Goal: Task Accomplishment & Management: Contribute content

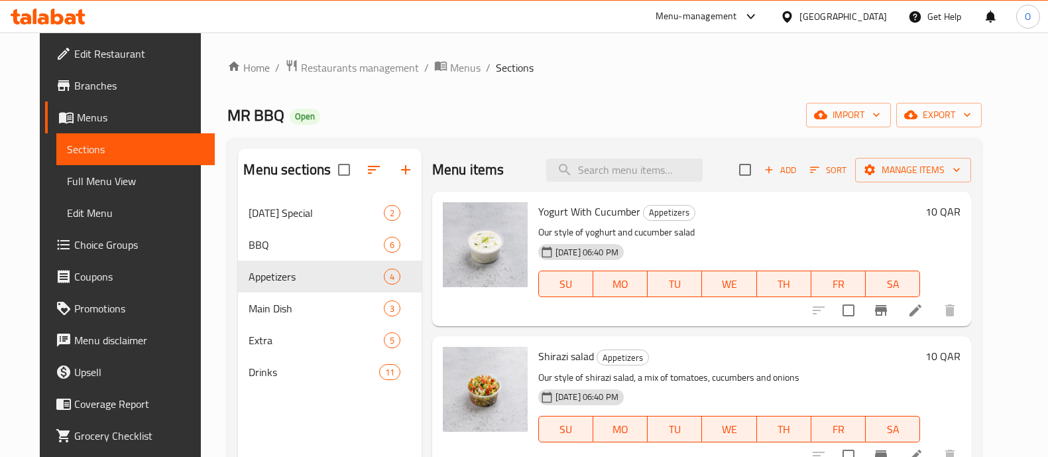
scroll to position [123, 0]
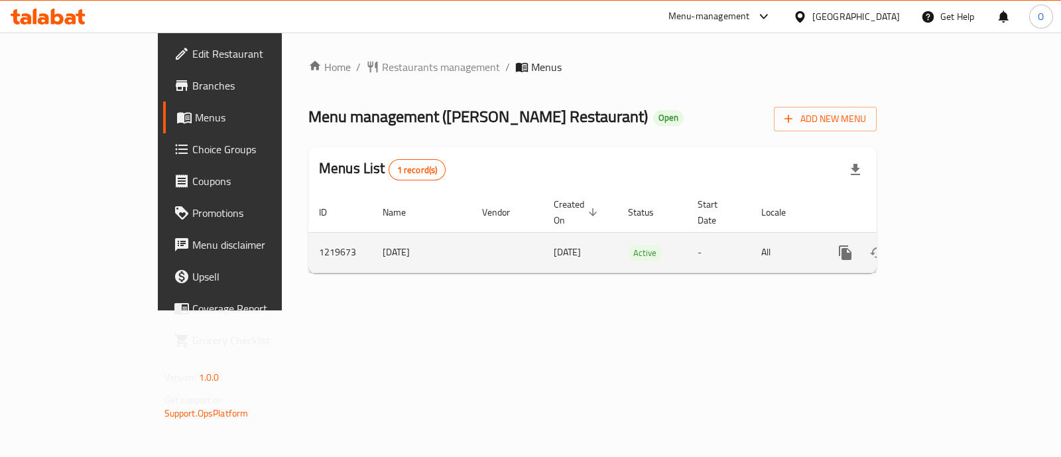
click at [949, 245] on icon "enhanced table" at bounding box center [941, 253] width 16 height 16
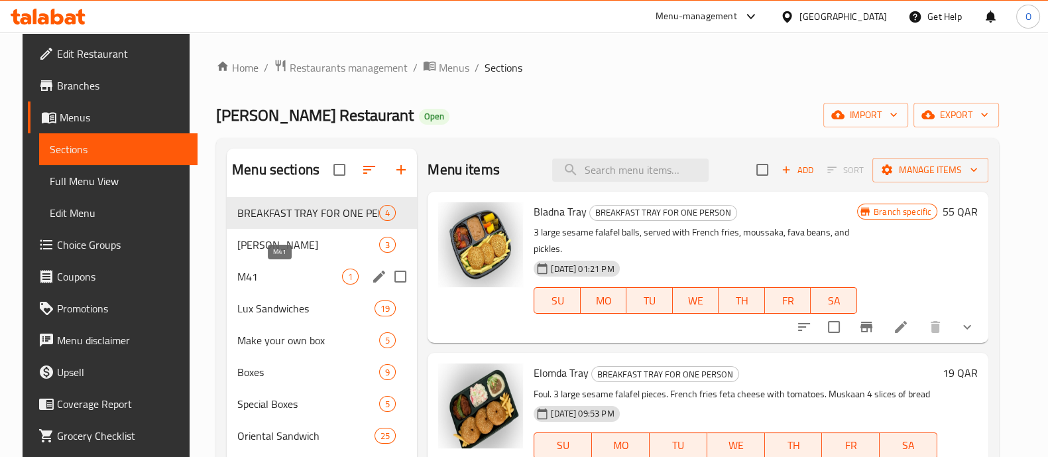
click at [281, 278] on span "M41" at bounding box center [289, 277] width 105 height 16
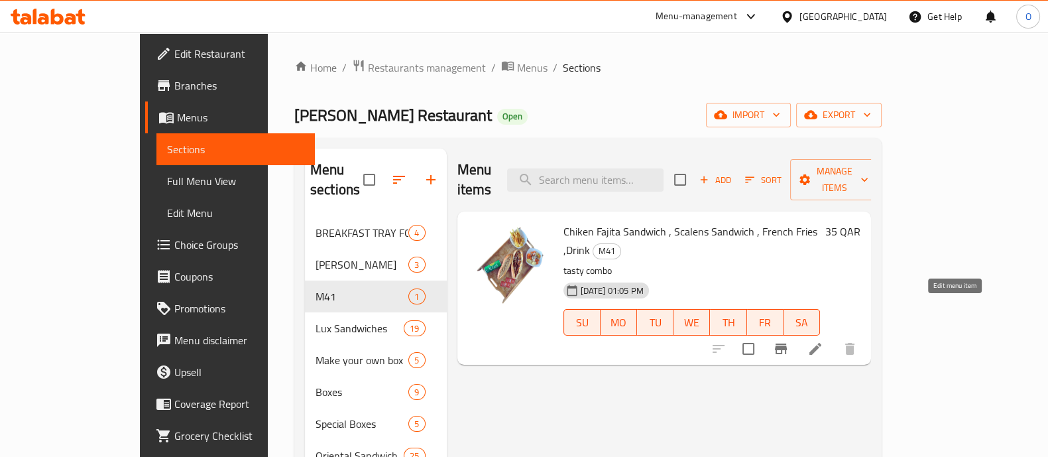
click at [822, 343] on icon at bounding box center [816, 349] width 12 height 12
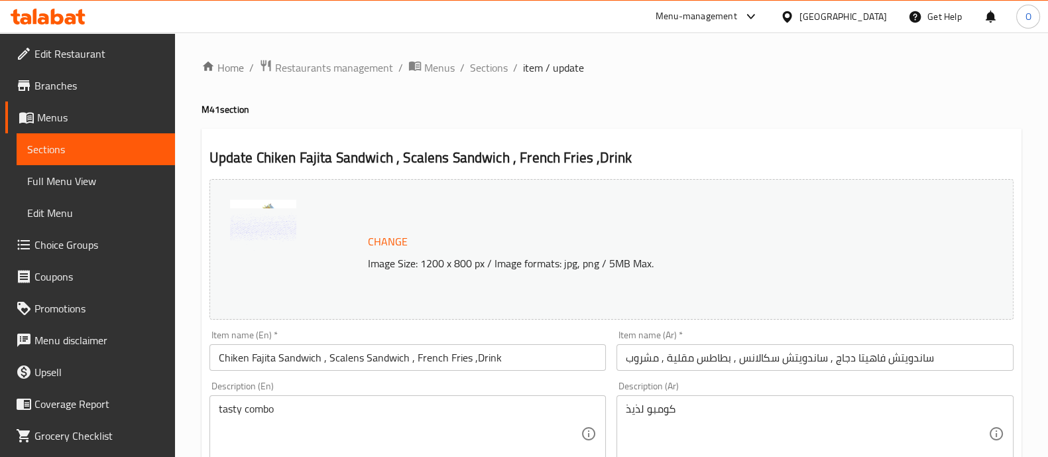
click at [237, 361] on input "Chiken Fajita Sandwich , Scalens Sandwich , French Fries ,Drink" at bounding box center [408, 357] width 397 height 27
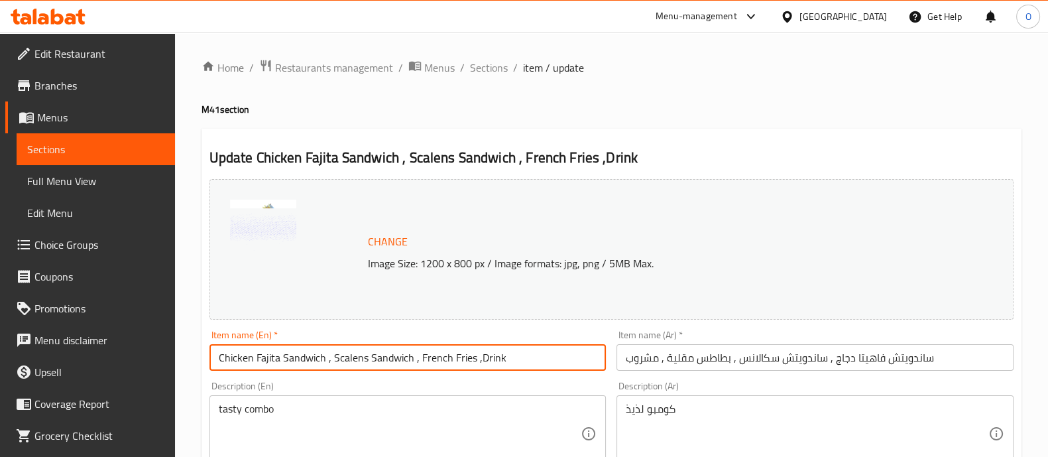
scroll to position [498, 0]
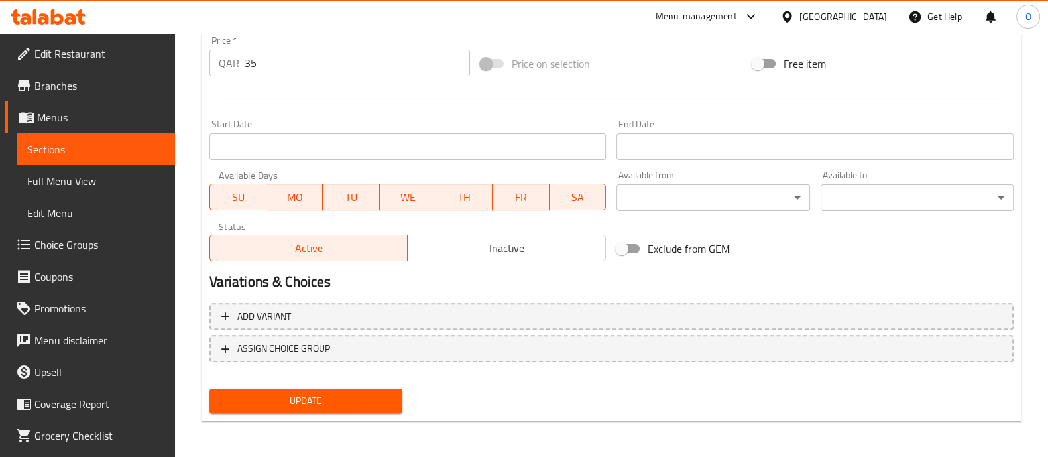
type input "Chicken Fajita Sandwich , Scalens Sandwich , French Fries ,Drink"
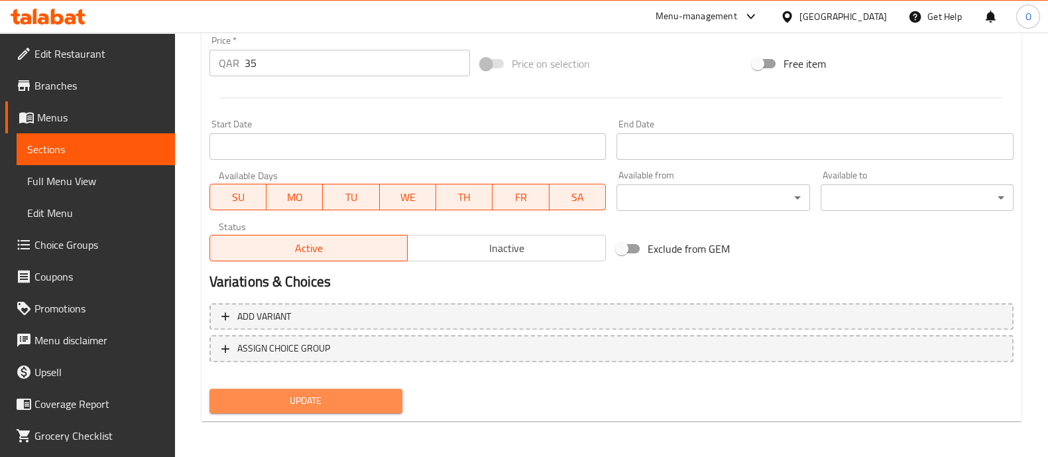
click at [296, 389] on button "Update" at bounding box center [306, 401] width 193 height 25
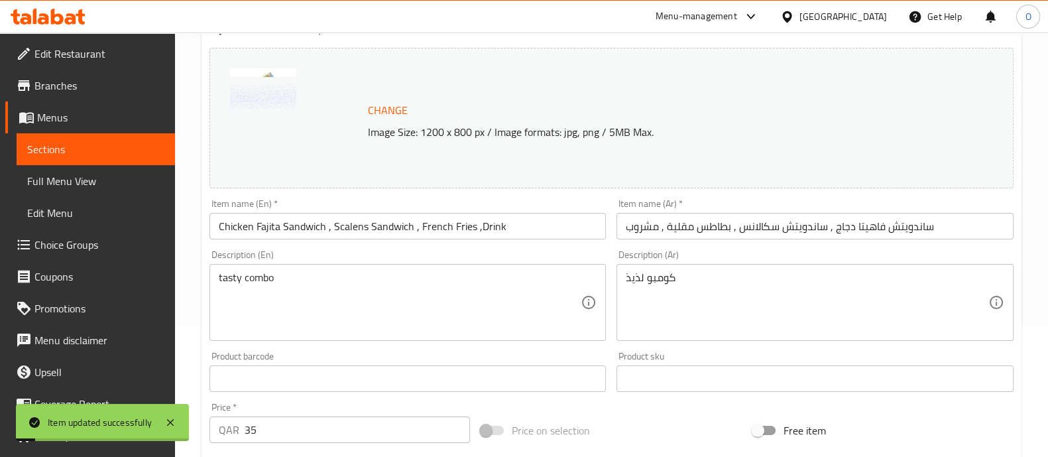
scroll to position [0, 0]
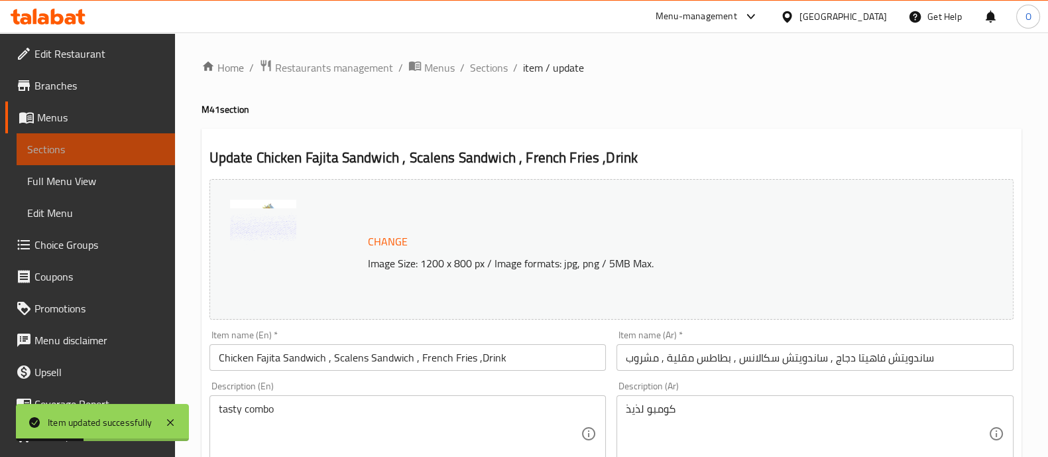
click at [107, 149] on span "Sections" at bounding box center [95, 149] width 137 height 16
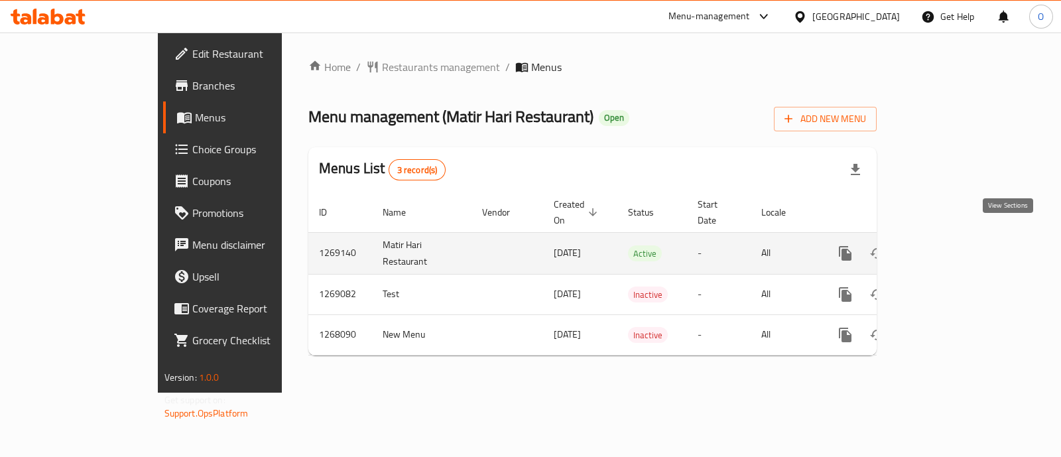
click at [957, 245] on link "enhanced table" at bounding box center [941, 253] width 32 height 32
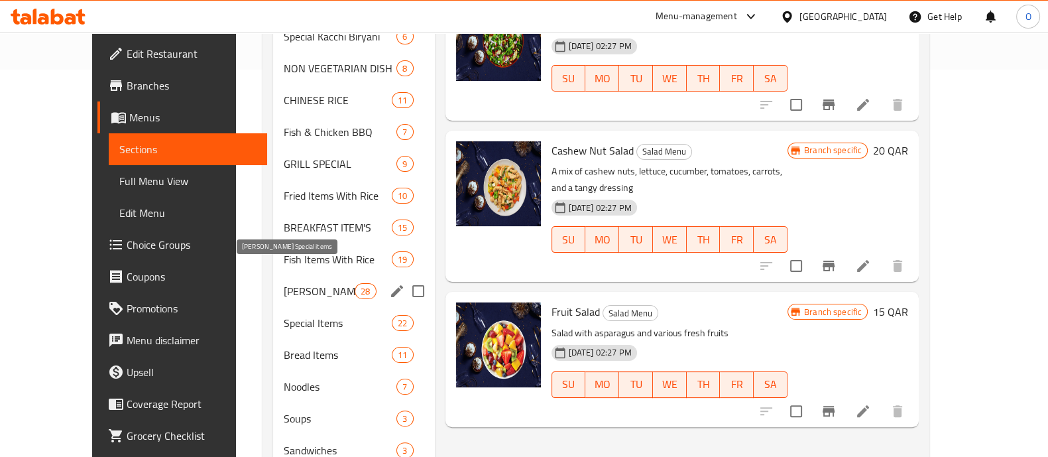
scroll to position [392, 0]
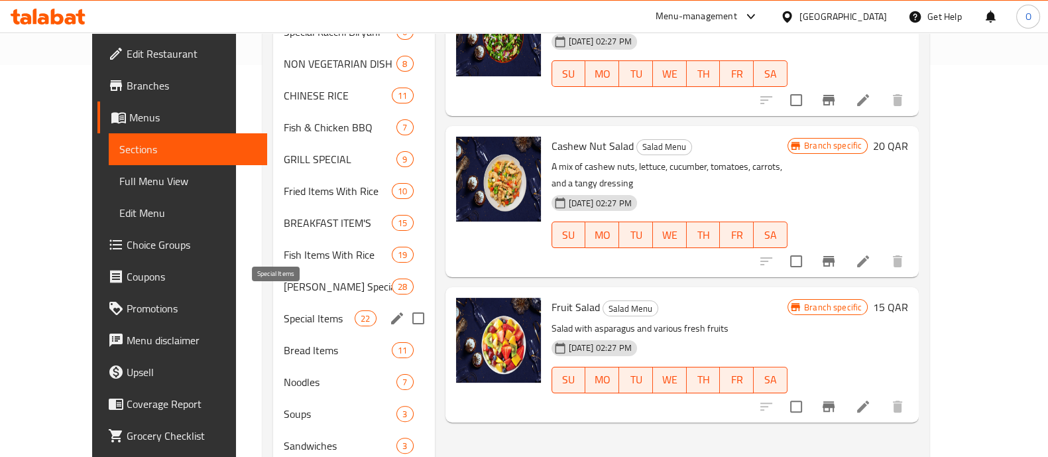
click at [284, 310] on span "Special Items" at bounding box center [319, 318] width 71 height 16
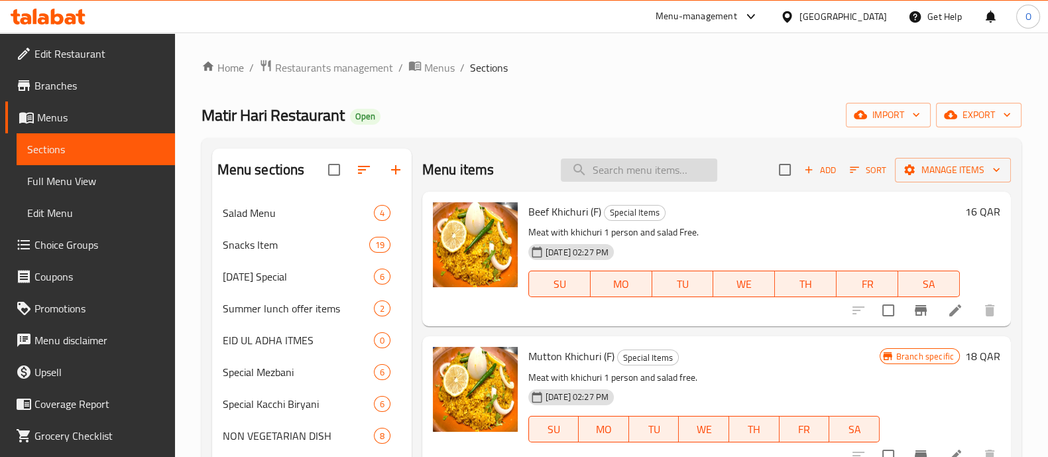
click at [640, 177] on input "search" at bounding box center [639, 169] width 156 height 23
paste input "Chicken [PERSON_NAME] Vuna With White Rice"
type input "Chicken [PERSON_NAME] Vuna With White Rice"
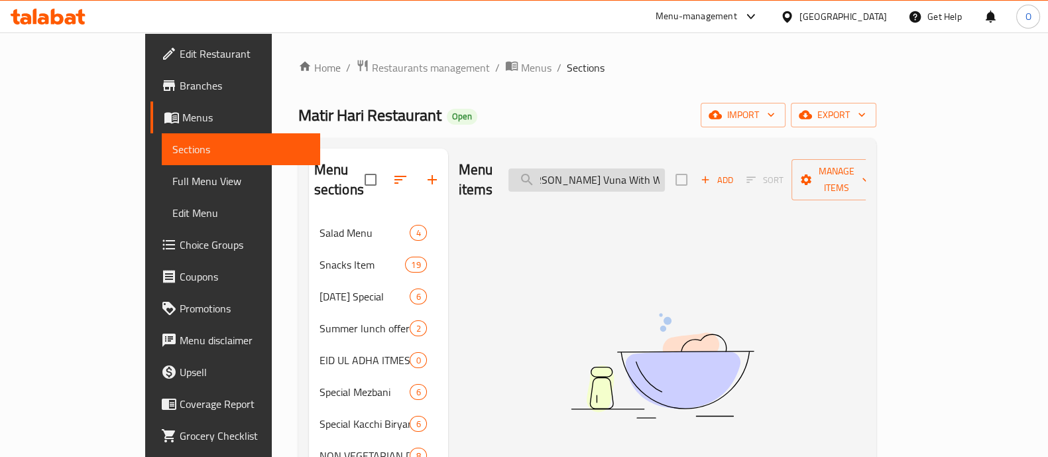
click at [627, 168] on input "Chicken [PERSON_NAME] Vuna With White Rice" at bounding box center [587, 179] width 156 height 23
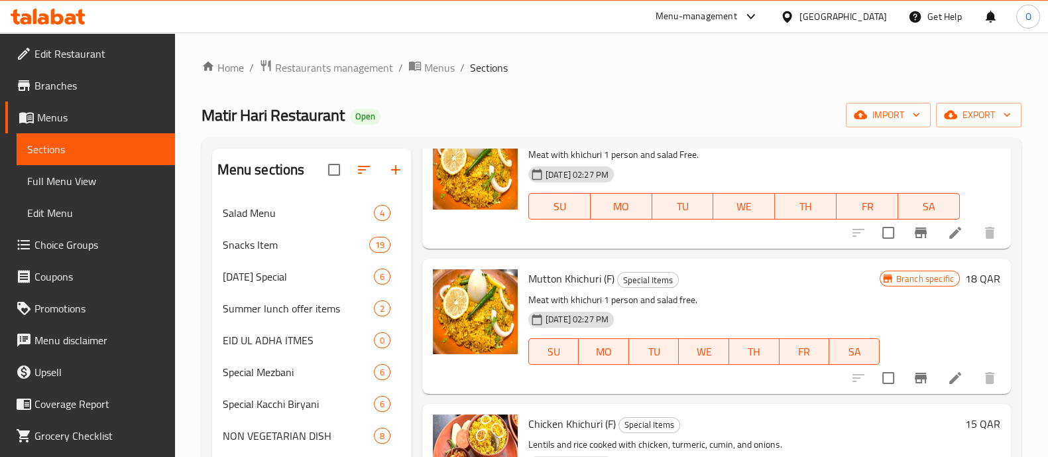
scroll to position [0, 0]
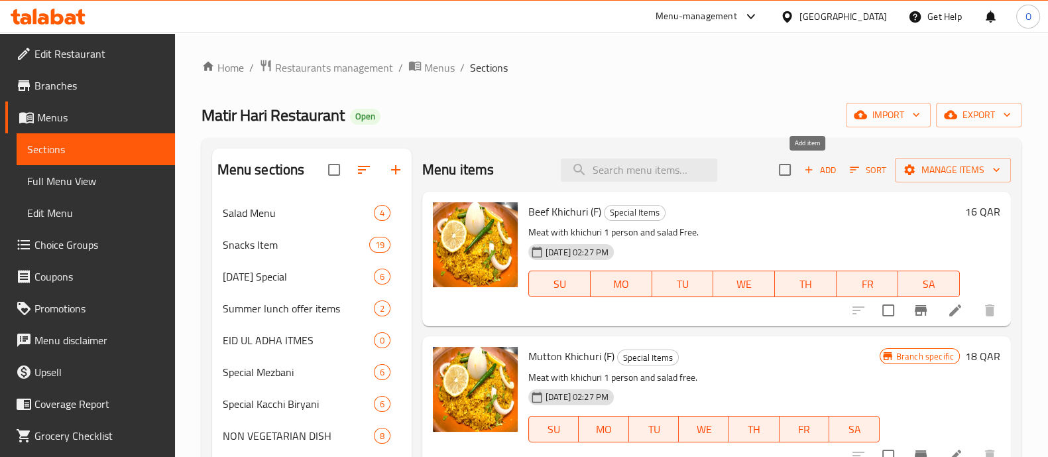
click at [810, 173] on span "Add" at bounding box center [820, 169] width 36 height 15
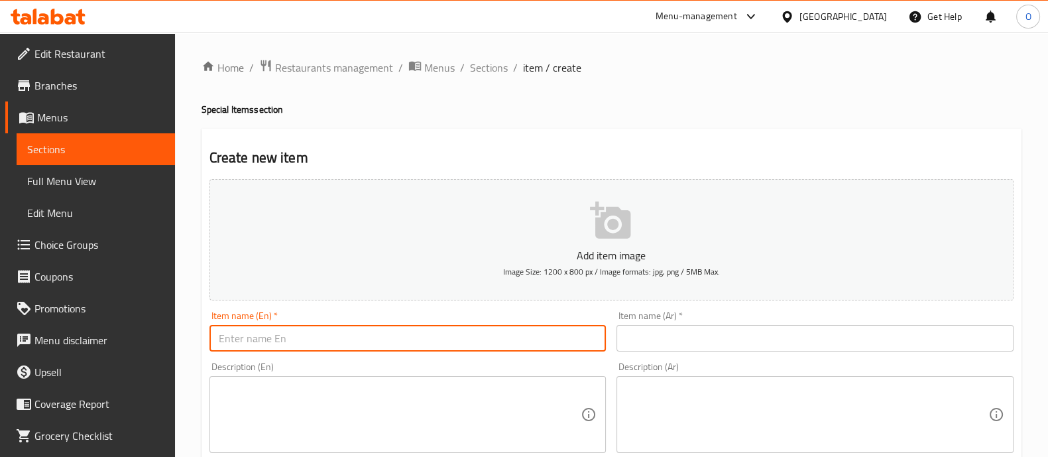
click at [343, 350] on input "text" at bounding box center [408, 338] width 397 height 27
paste input "Chicken [PERSON_NAME] Vuna With White Rice"
type input "Chicken [PERSON_NAME] Vuna With White Rice"
click at [660, 344] on input "text" at bounding box center [815, 338] width 397 height 27
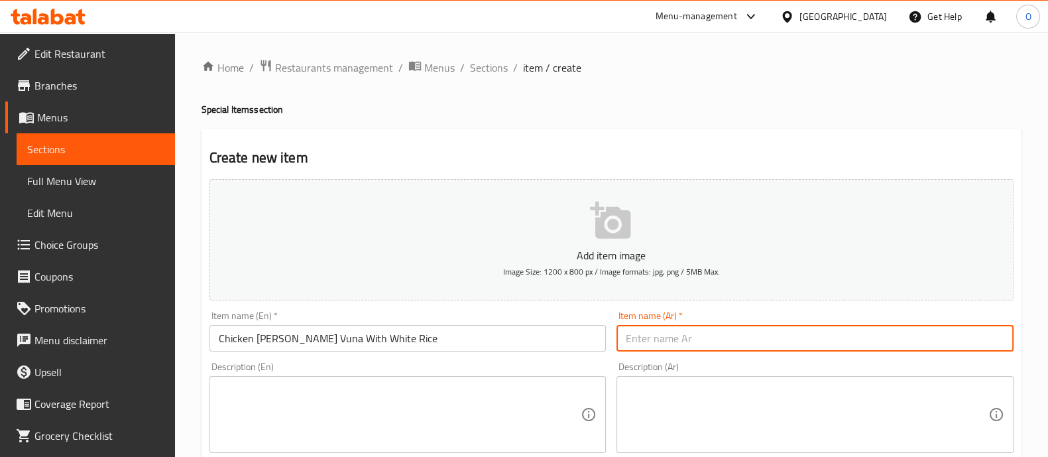
paste input "دجاج كاليا كالا فونا مع أرز أبيض"
type input "دجاج كاليا كالا فونا مع أرز أبيض"
click at [292, 430] on textarea at bounding box center [400, 414] width 363 height 63
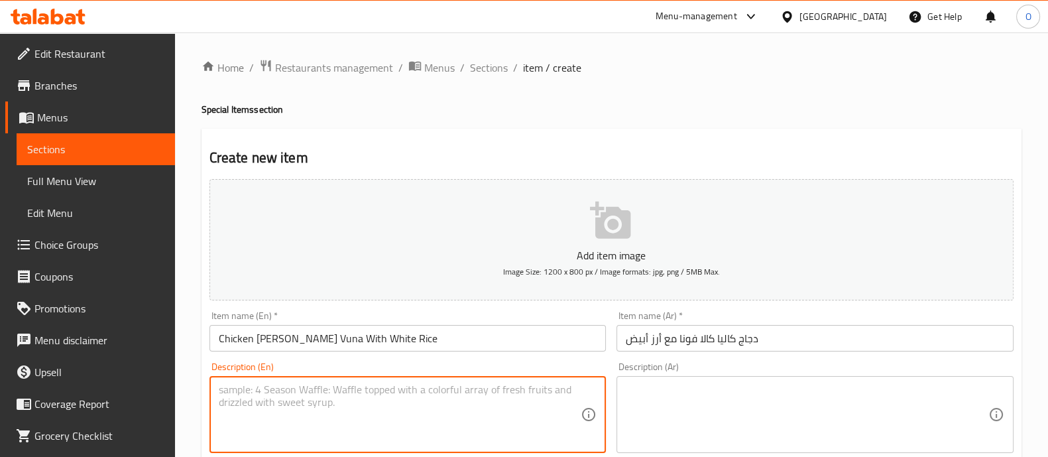
paste textarea "Chicken [PERSON_NAME] – Tender chicken cooked in a rich, spiced gravy. Perfect …"
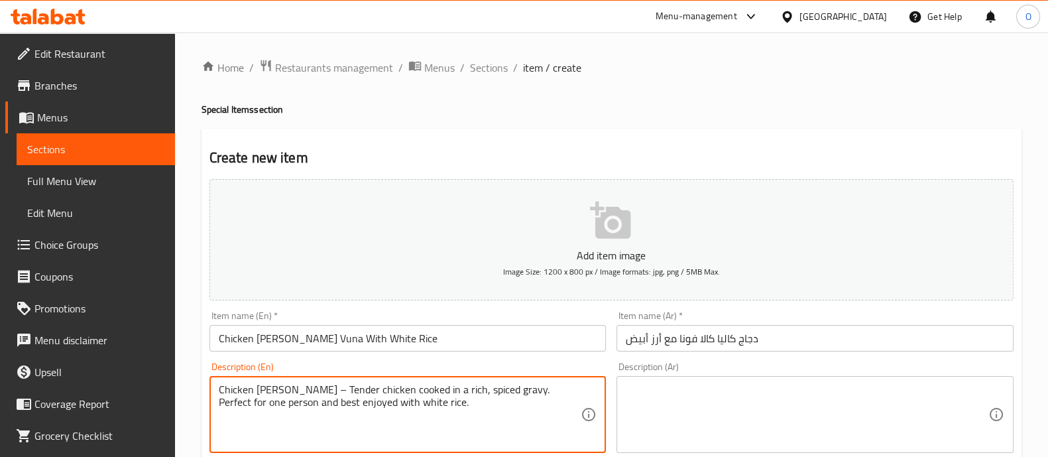
type textarea "Chicken [PERSON_NAME] – Tender chicken cooked in a rich, spiced gravy. Perfect …"
click at [676, 413] on textarea at bounding box center [807, 414] width 363 height 63
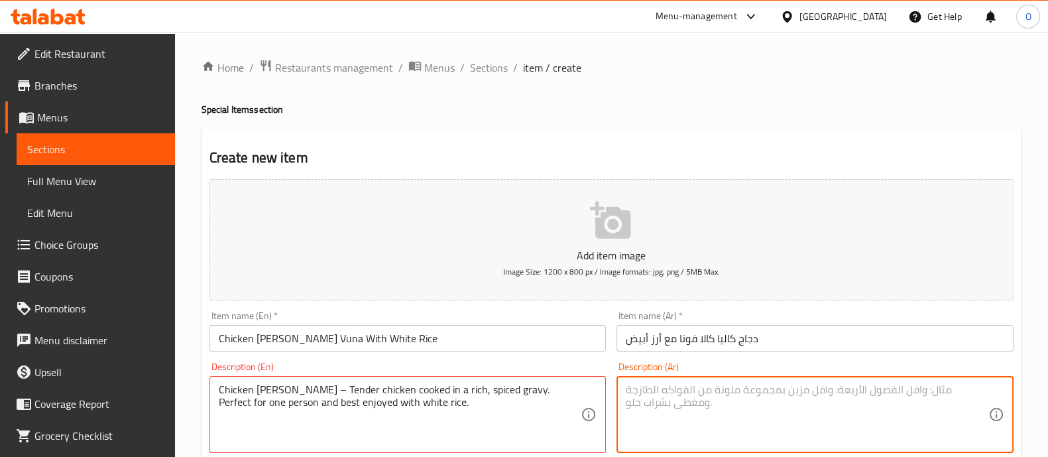
paste textarea "دجاج كاليا - دجاج طري مطبوخ في صلصة غنية بالتوابل. مثالي لشخص واحد ويُفضل تناول…"
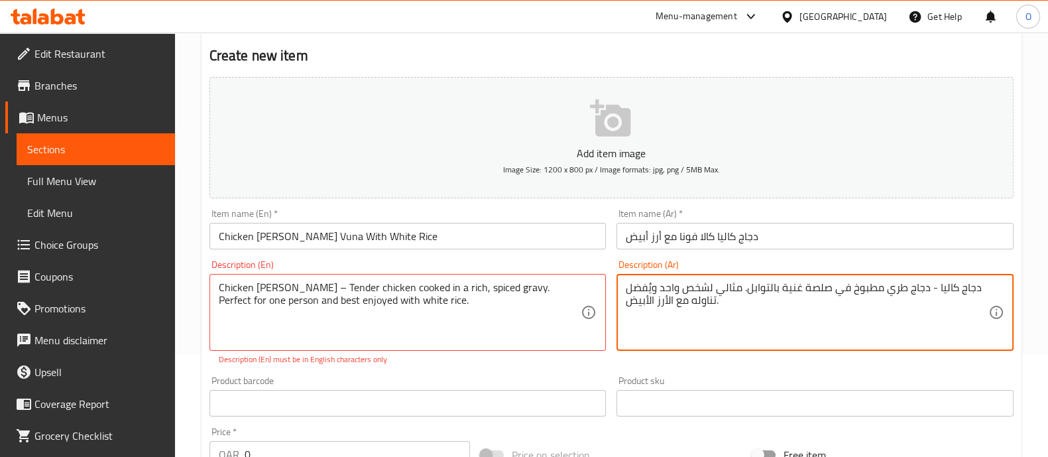
scroll to position [113, 0]
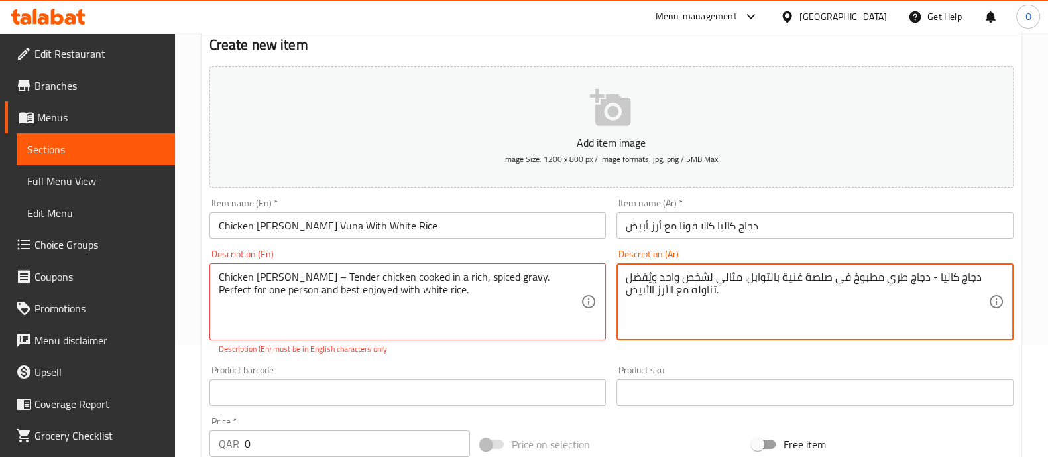
type textarea "دجاج كاليا - دجاج طري مطبوخ في صلصة غنية بالتوابل. مثالي لشخص واحد ويُفضل تناول…"
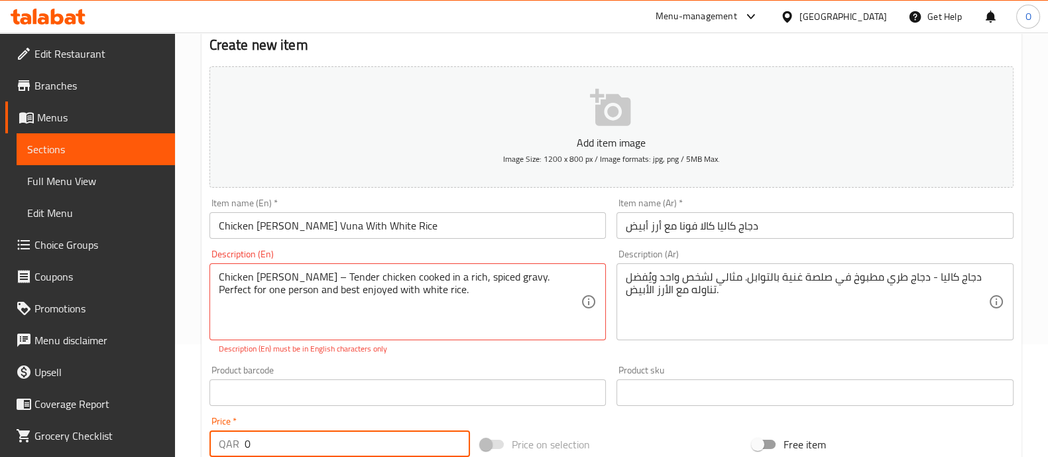
click at [302, 434] on input "0" at bounding box center [358, 443] width 226 height 27
type input "16"
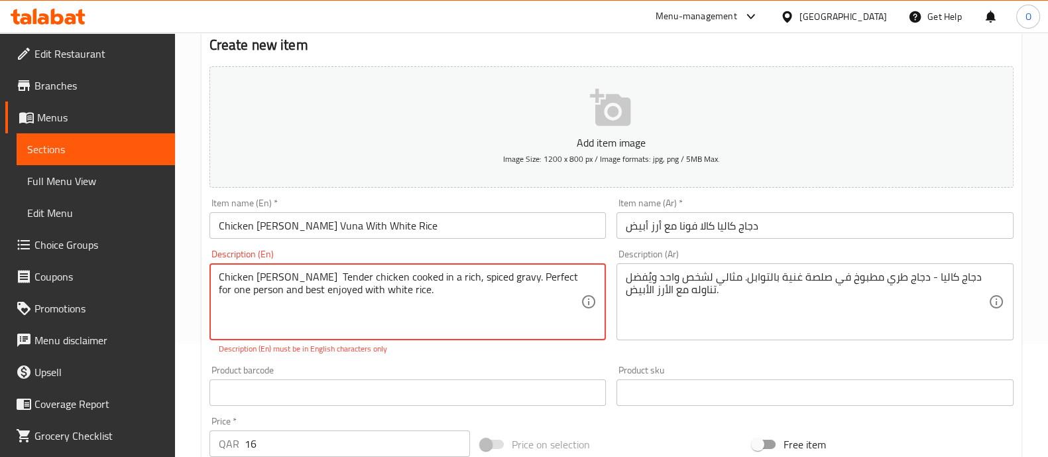
click at [403, 289] on textarea "Chicken [PERSON_NAME] Tender chicken cooked in a rich, spiced gravy. Perfect fo…" at bounding box center [400, 302] width 363 height 63
type textarea "Chicken [PERSON_NAME] Tender chicken cooked in a rich, spiced gravy. Perfect fo…"
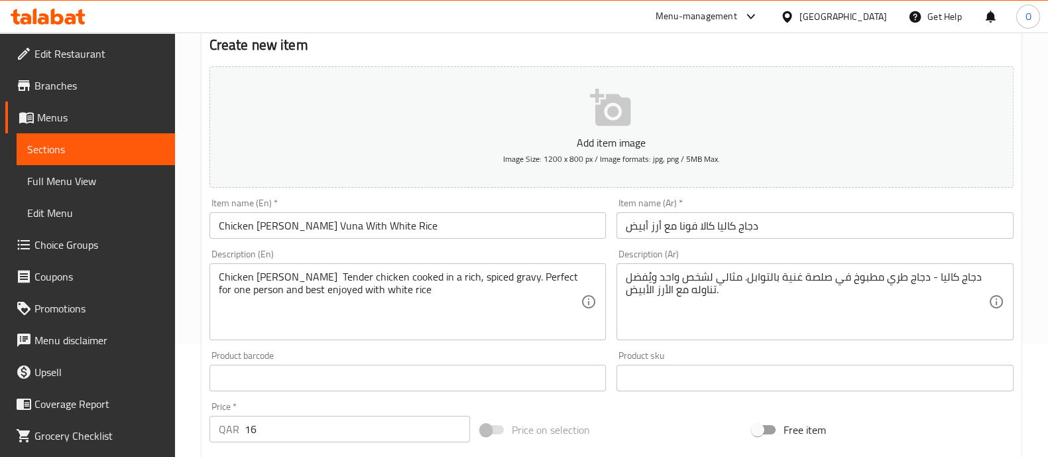
click at [432, 357] on div "Add item image Image Size: 1200 x 800 px / Image formats: jpg, png / 5MB Max. I…" at bounding box center [611, 347] width 815 height 572
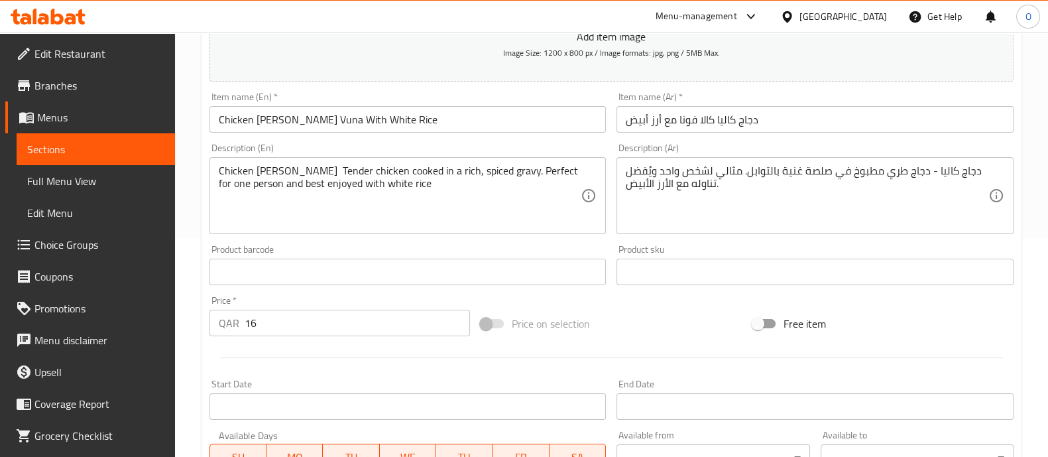
scroll to position [479, 0]
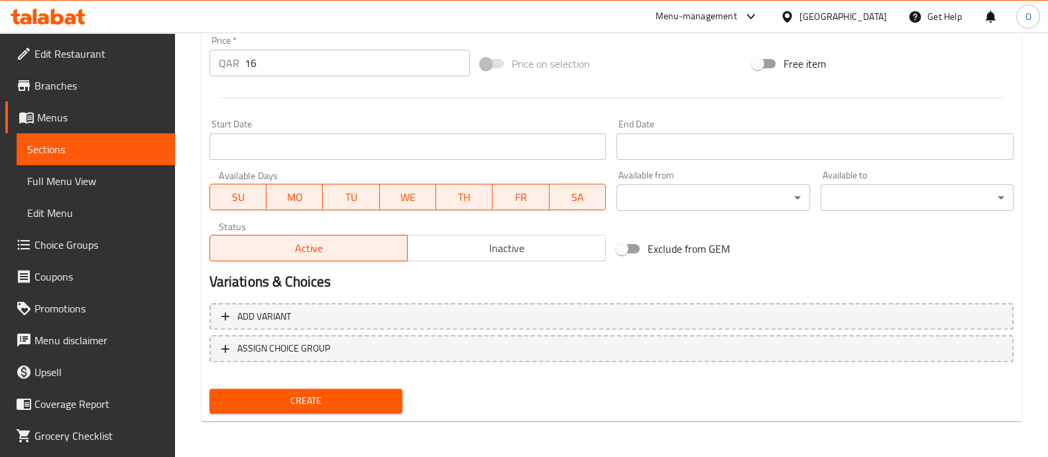
click at [298, 393] on span "Create" at bounding box center [306, 401] width 172 height 17
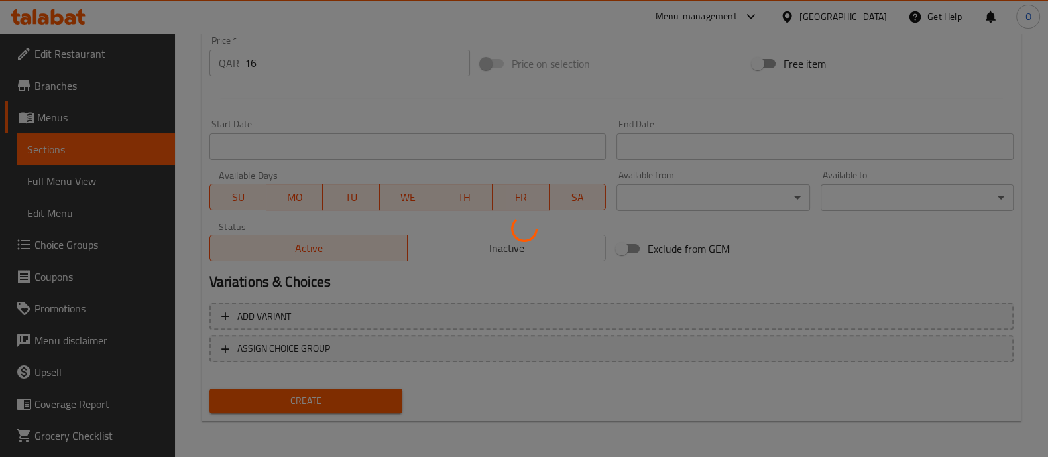
type input "0"
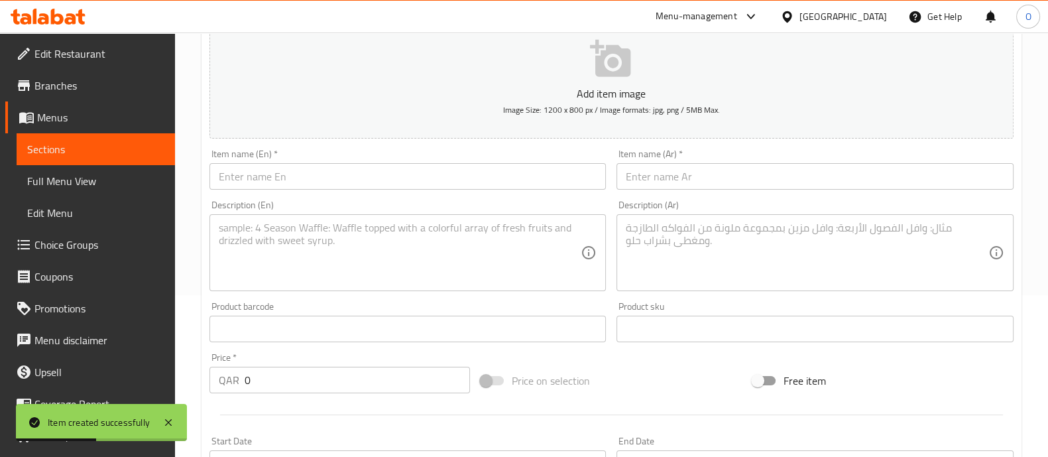
scroll to position [160, 0]
click at [388, 182] on input "text" at bounding box center [408, 177] width 397 height 27
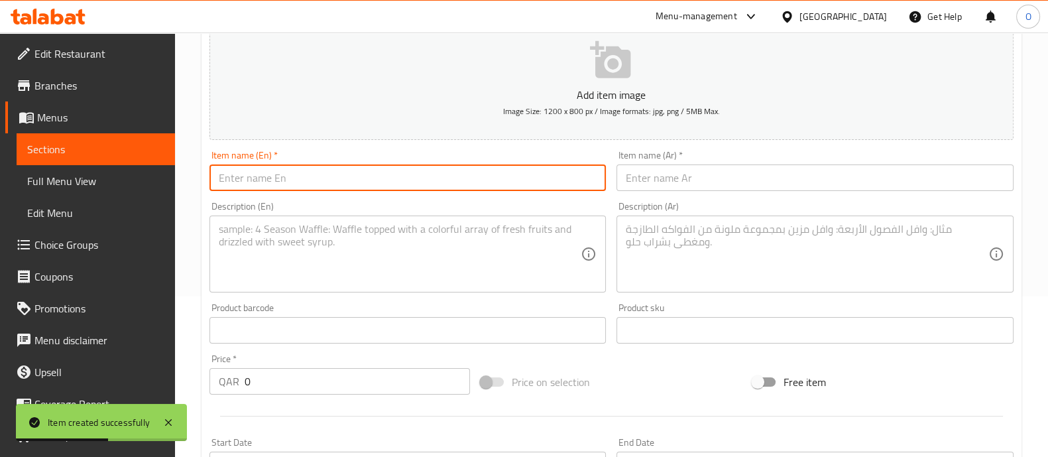
paste input "[PERSON_NAME]"
type input "[PERSON_NAME]"
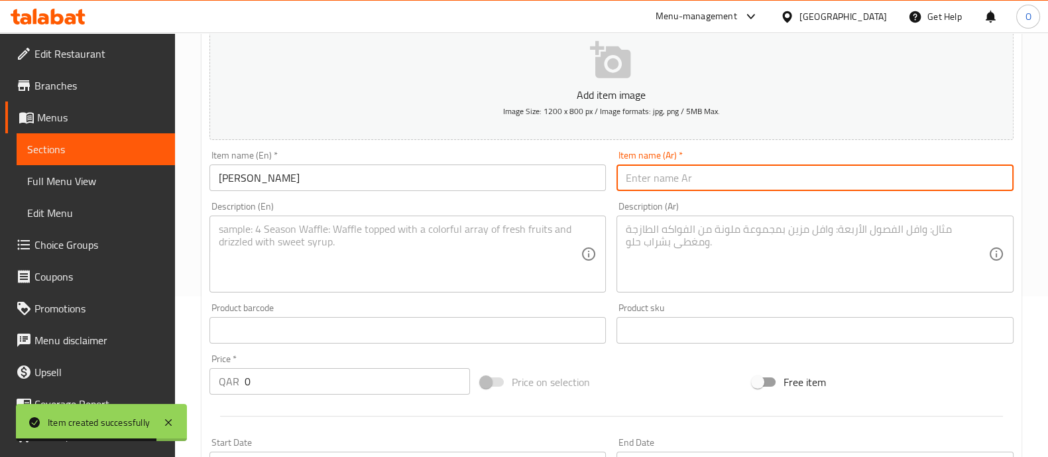
click at [688, 184] on input "text" at bounding box center [815, 177] width 397 height 27
paste input "إليش [PERSON_NAME]"
type input "إليش [PERSON_NAME]"
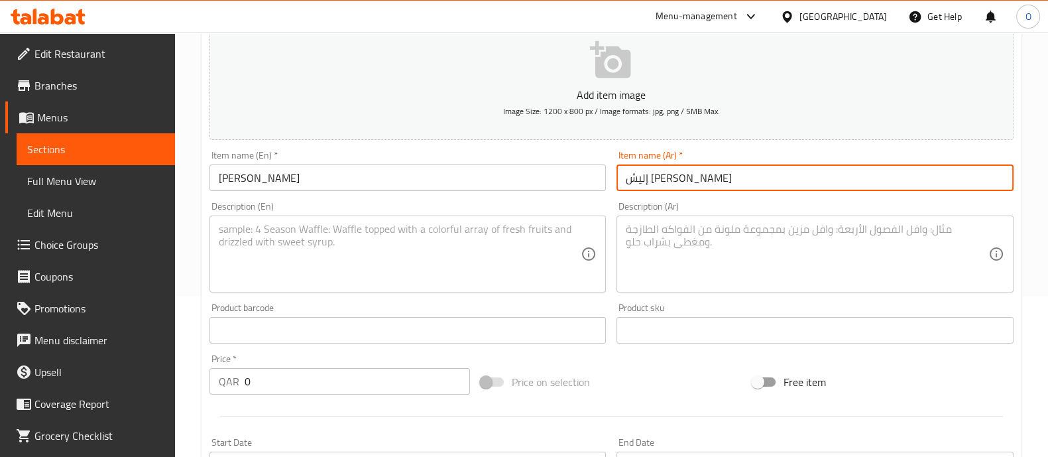
click at [444, 283] on textarea at bounding box center [400, 254] width 363 height 63
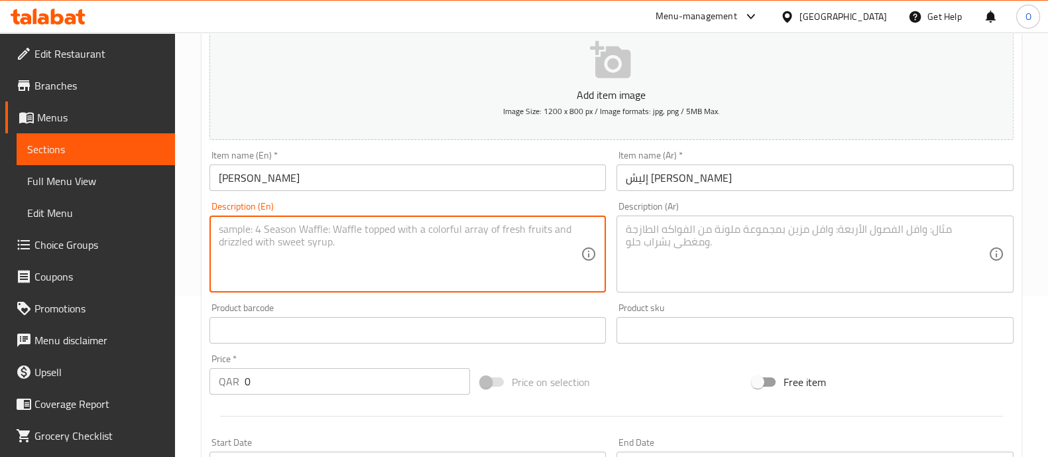
paste textarea "Polau rice cooked with marinated hilsa fish and spices. Perfect for one person …"
type textarea "Polau rice cooked with marinated hilsa fish and spices. Perfect for one person …"
click at [781, 260] on textarea at bounding box center [807, 254] width 363 height 63
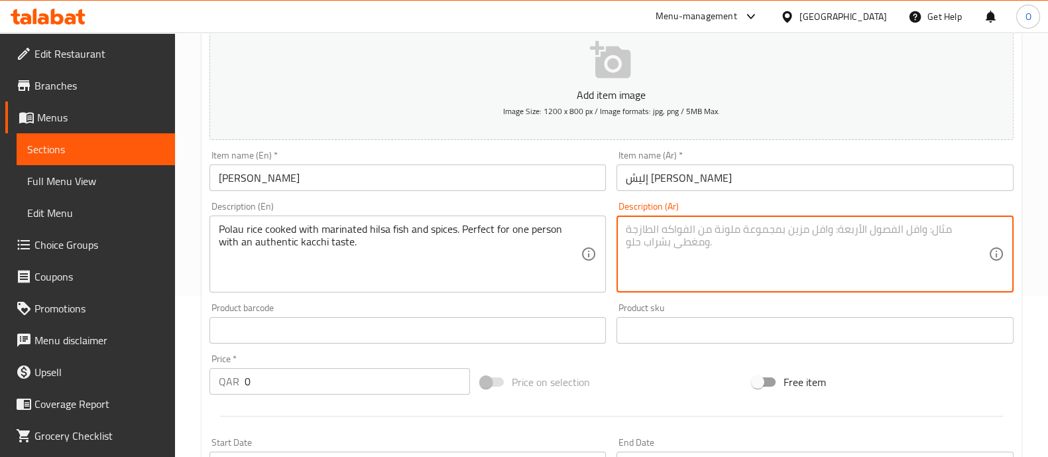
paste textarea "أرز بولاو مطهو مع سمك الهيلسا المتبل والتوابل. مثالي لشخص واحد مع طعم كاتشي الأ…"
type textarea "أرز بولاو مطهو مع سمك الهيلسا المتبل والتوابل. مثالي لشخص واحد مع طعم كاتشي الأ…"
click at [268, 386] on input "0" at bounding box center [358, 381] width 226 height 27
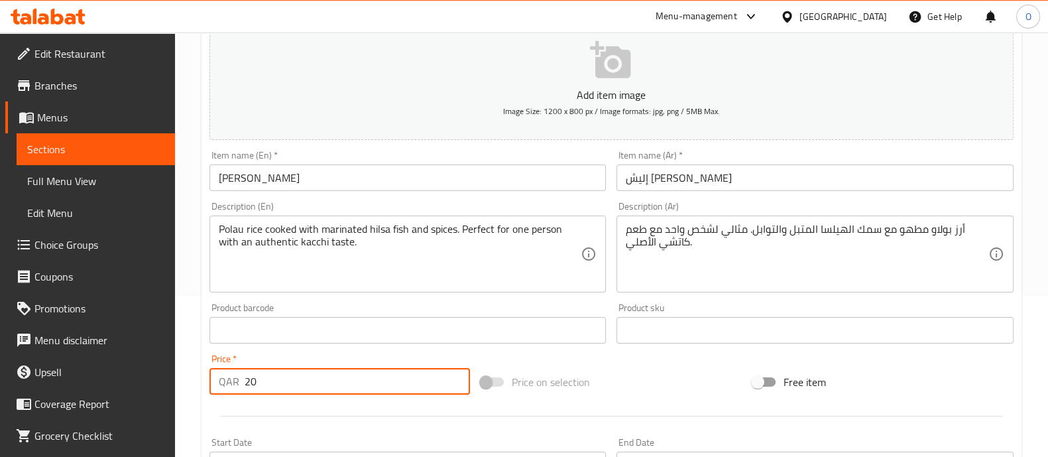
scroll to position [479, 0]
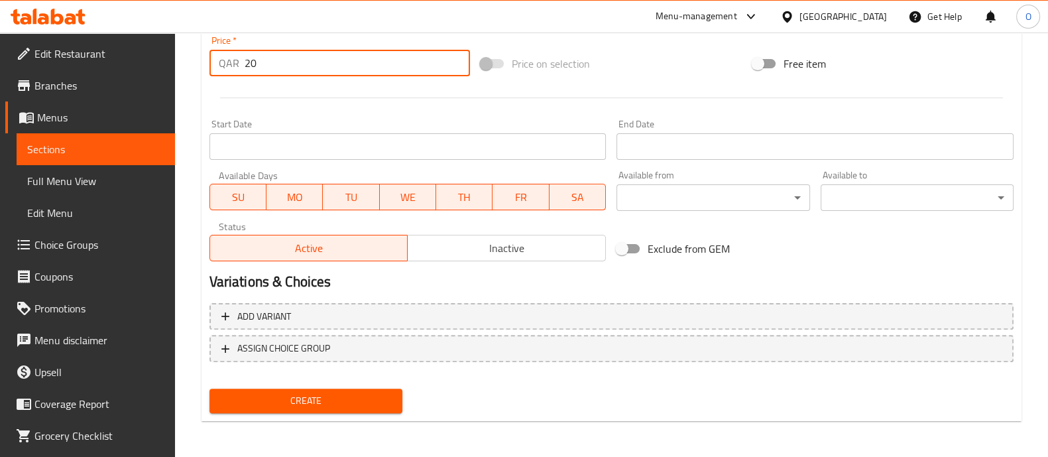
type input "20"
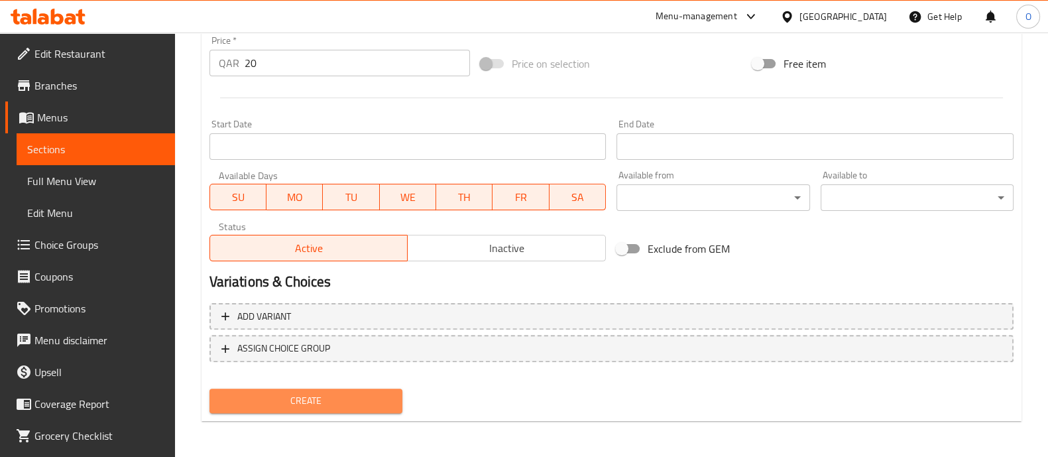
click at [304, 393] on span "Create" at bounding box center [306, 401] width 172 height 17
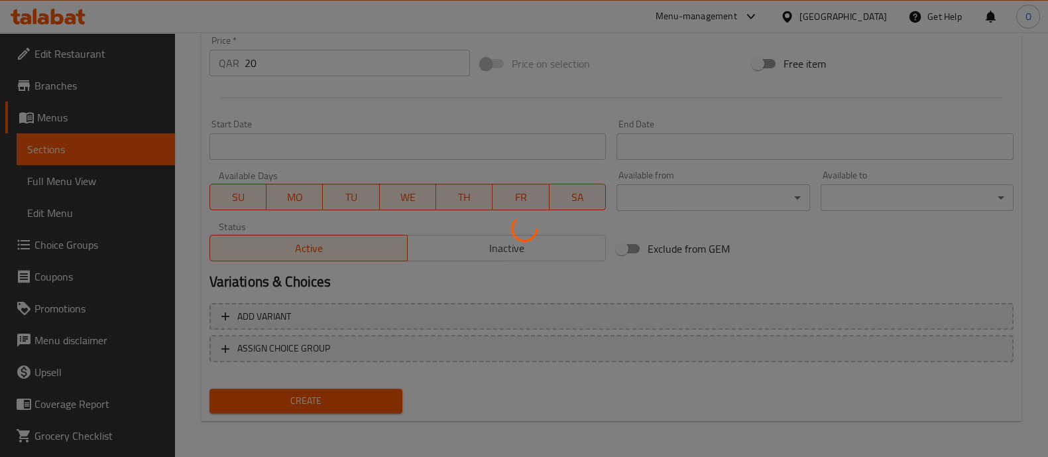
type input "0"
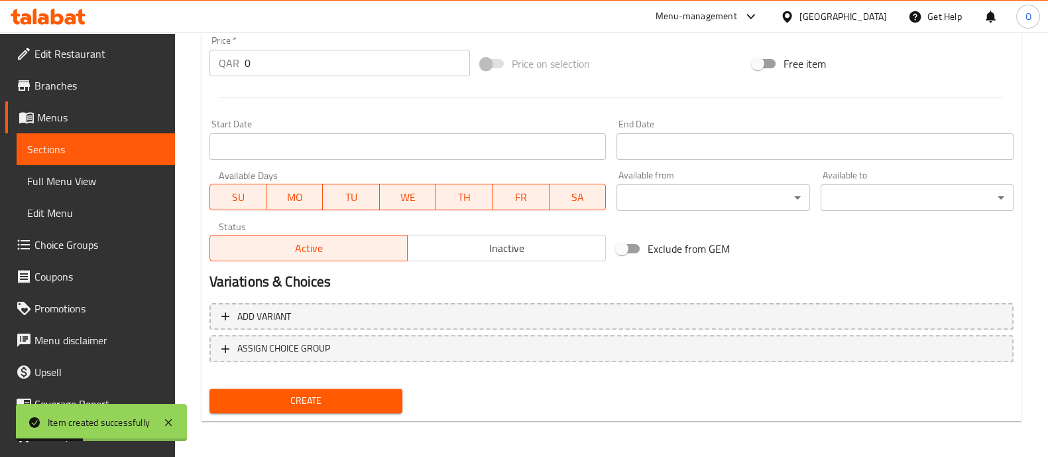
scroll to position [0, 0]
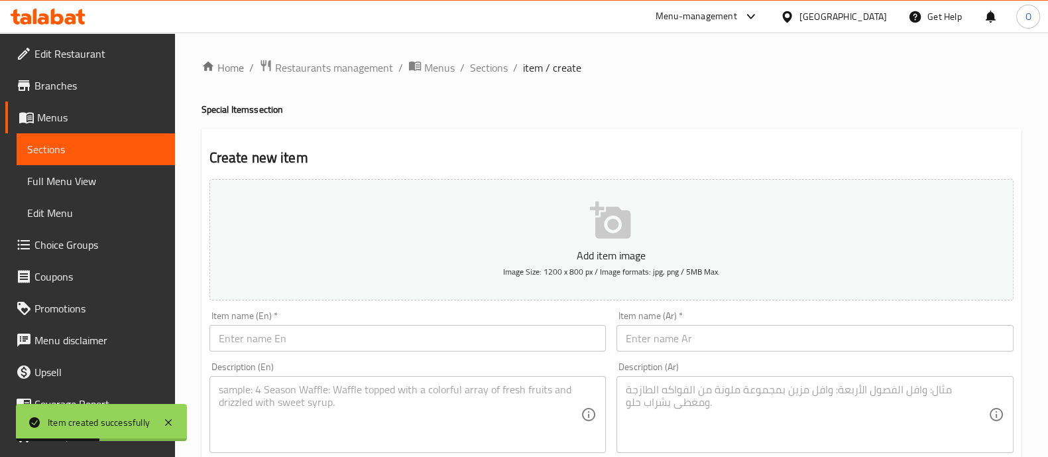
click at [287, 332] on input "text" at bounding box center [408, 338] width 397 height 27
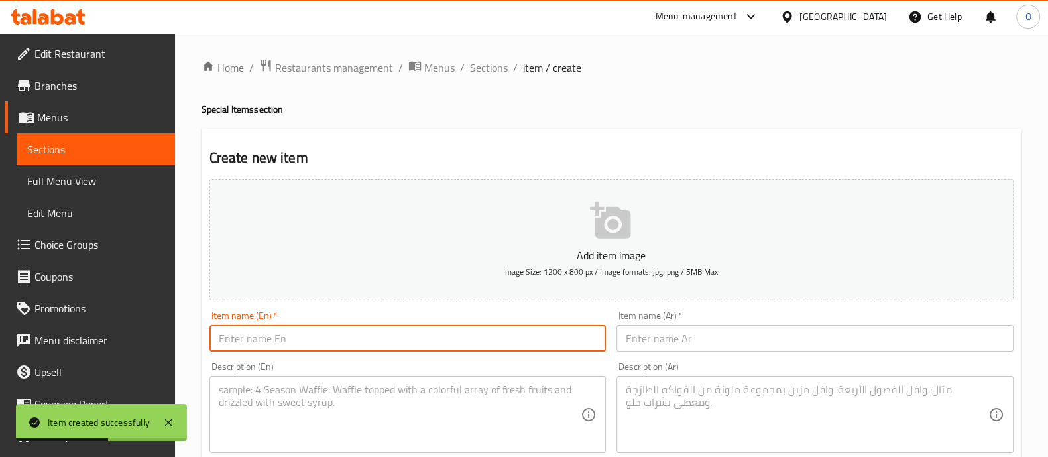
paste input "Irani Morog Polau"
type input "Irani Morog Polau"
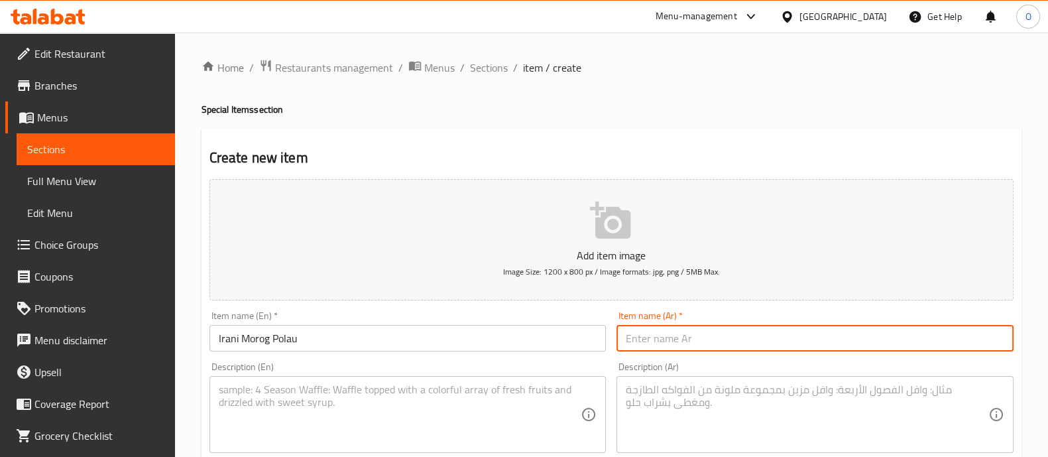
click at [702, 327] on input "text" at bounding box center [815, 338] width 397 height 27
paste input "إيراني [PERSON_NAME]"
type input "إيراني [PERSON_NAME]"
click at [464, 404] on textarea at bounding box center [400, 414] width 363 height 63
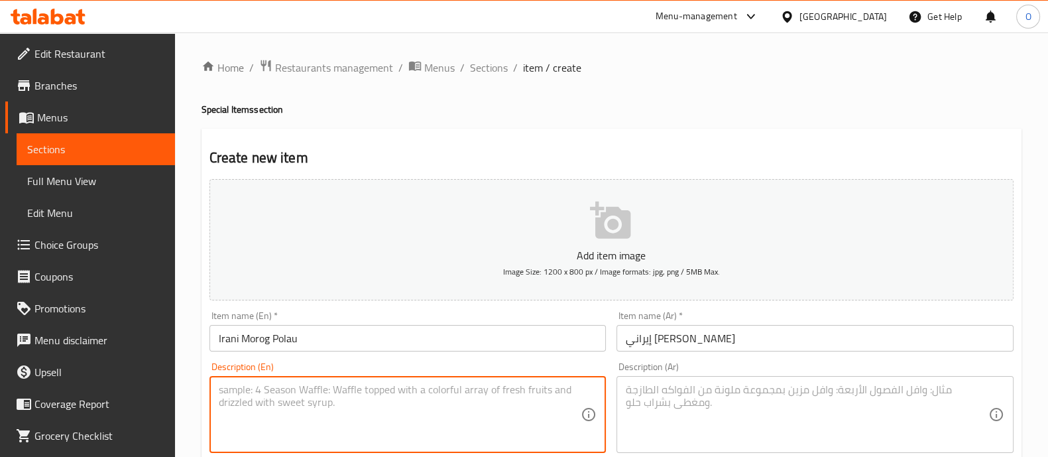
paste textarea "Bangladeshi Fusion Polau with Chicken – Fluffy polau rice with tender chicken, …"
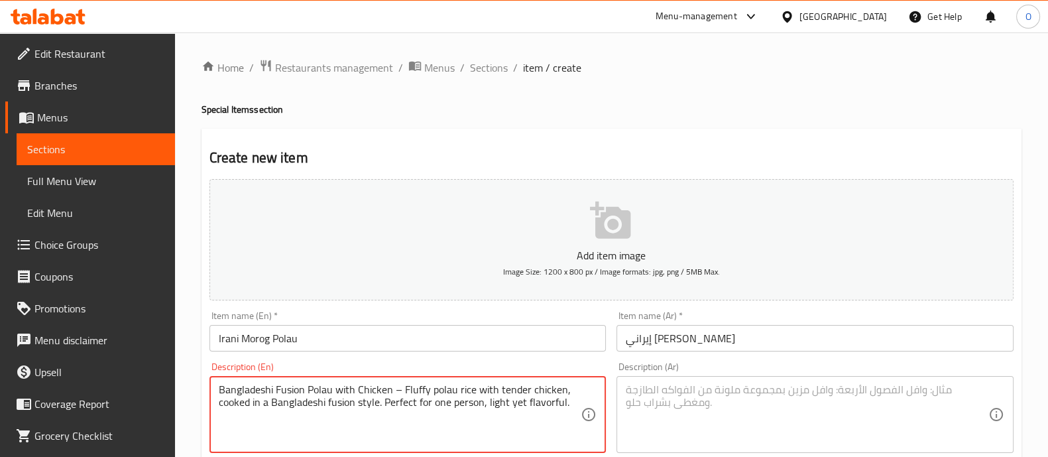
type textarea "Bangladeshi Fusion Polau with Chicken – Fluffy polau rice with tender chicken, …"
click at [746, 389] on textarea at bounding box center [807, 414] width 363 height 63
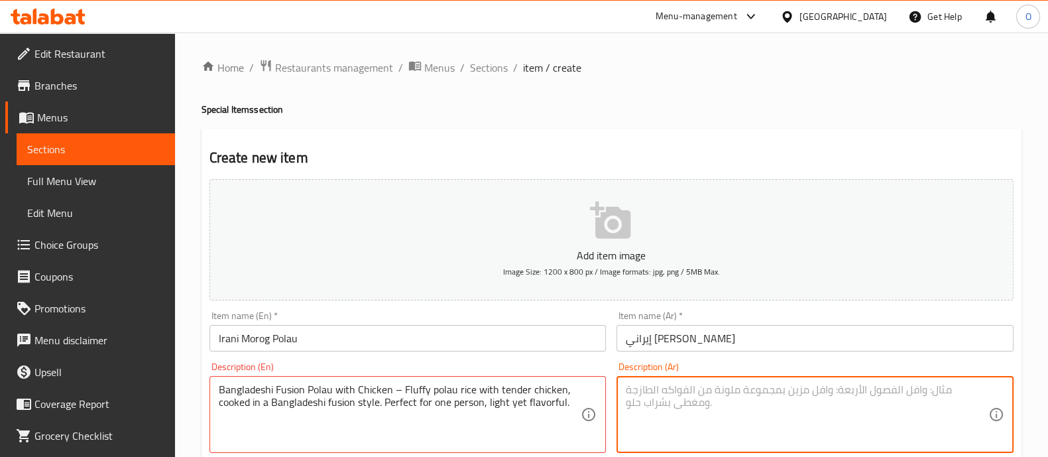
paste textarea "[PERSON_NAME] فيوجن مع الدجاج - أرز بولاو منفوش مع دجاج طري، مطبوخ بأسلوب فيوجن…"
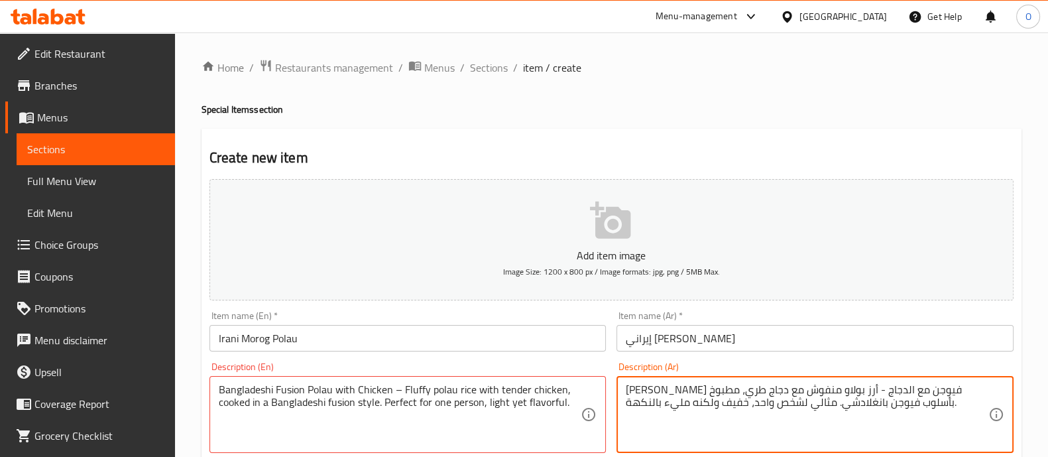
type textarea "[PERSON_NAME] فيوجن مع الدجاج - أرز بولاو منفوش مع دجاج طري، مطبوخ بأسلوب فيوجن…"
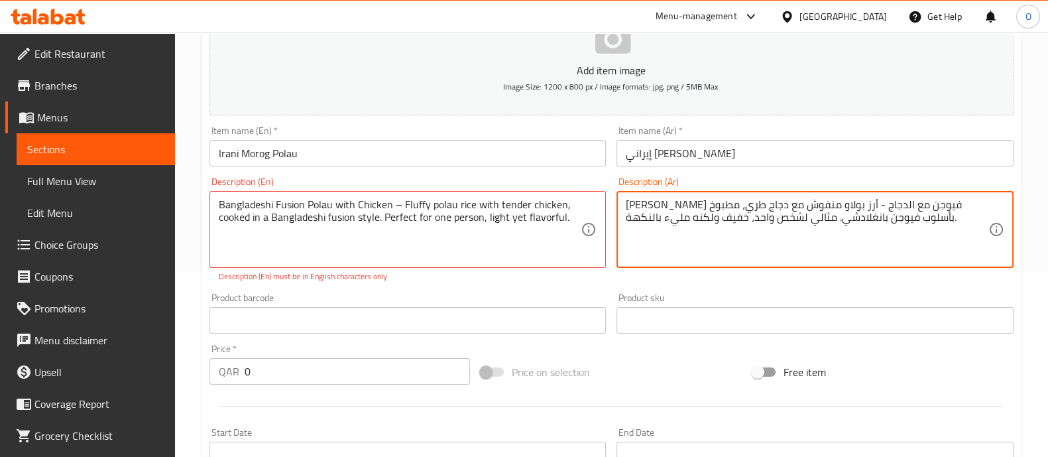
scroll to position [194, 0]
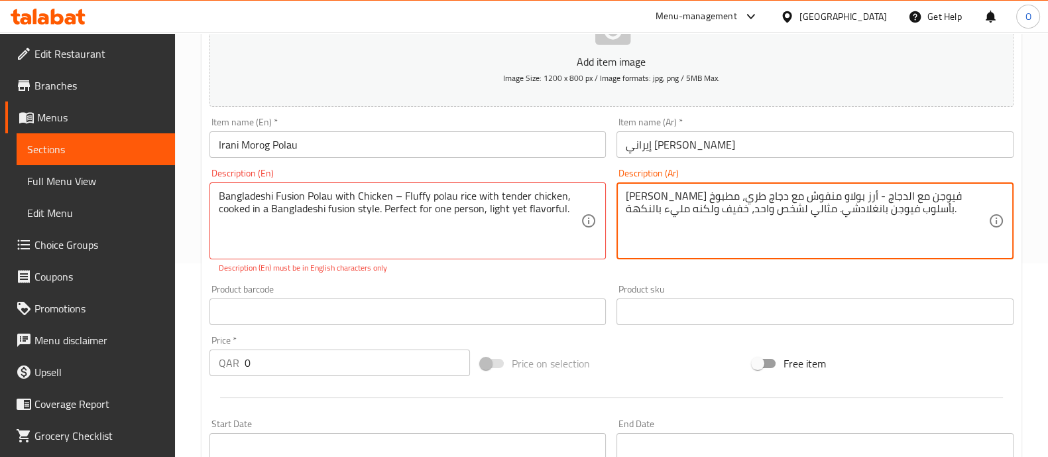
click at [347, 369] on input "0" at bounding box center [358, 362] width 226 height 27
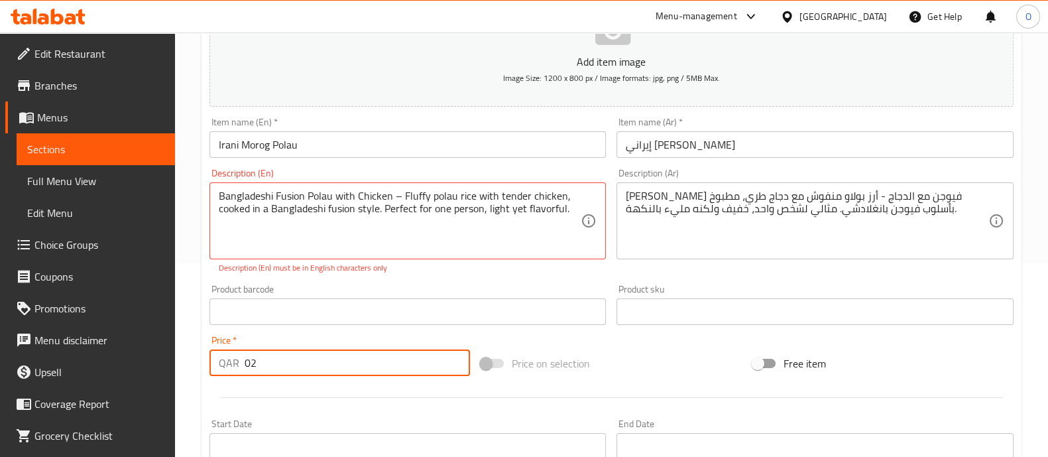
type input "0"
type input "20"
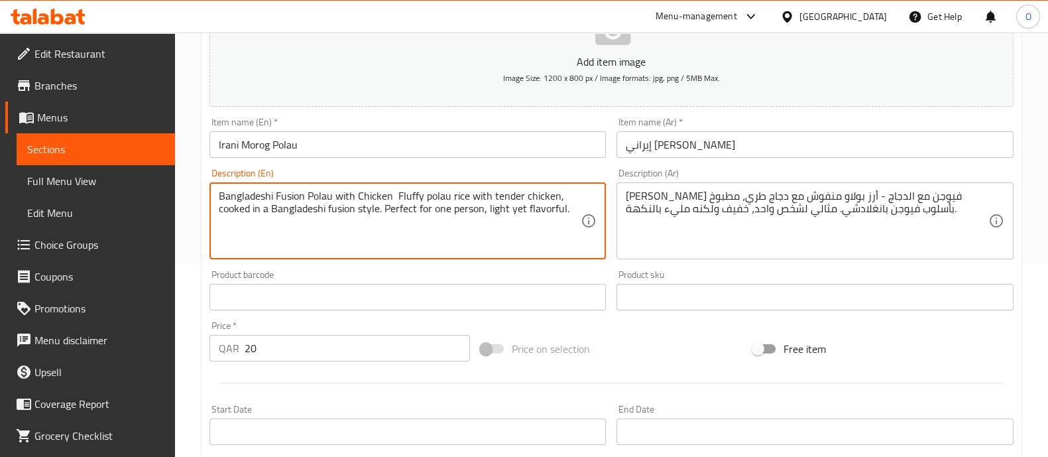
scroll to position [479, 0]
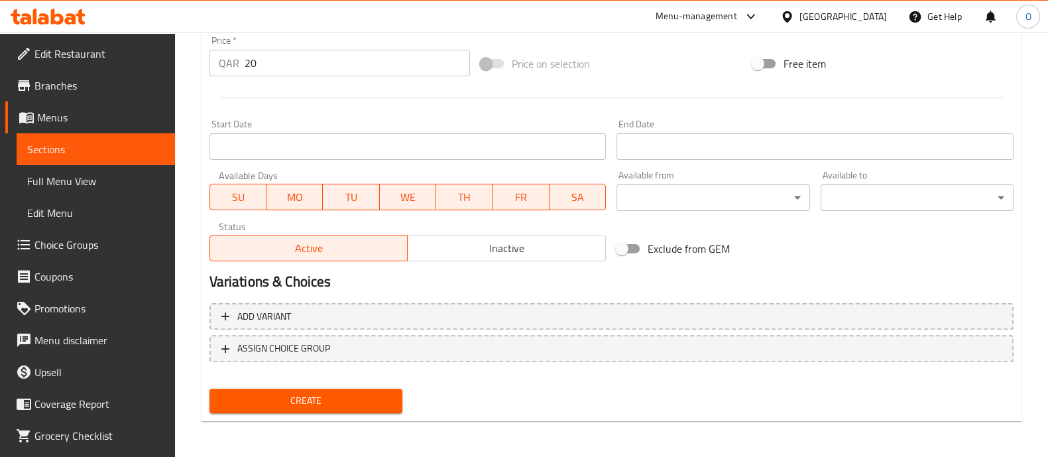
type textarea "Bangladeshi Fusion Polau with Chicken Fluffy polau rice with tender chicken, co…"
click at [282, 400] on span "Create" at bounding box center [306, 401] width 172 height 17
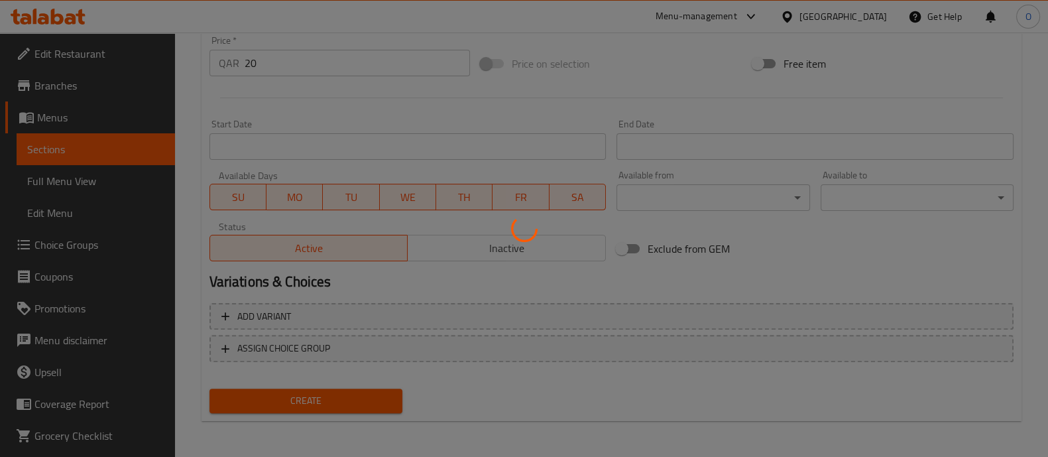
type input "0"
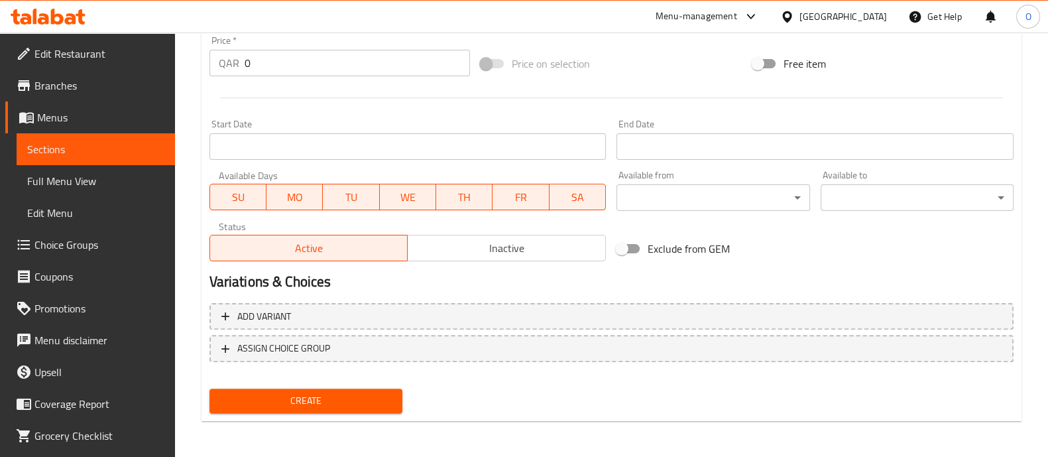
scroll to position [0, 0]
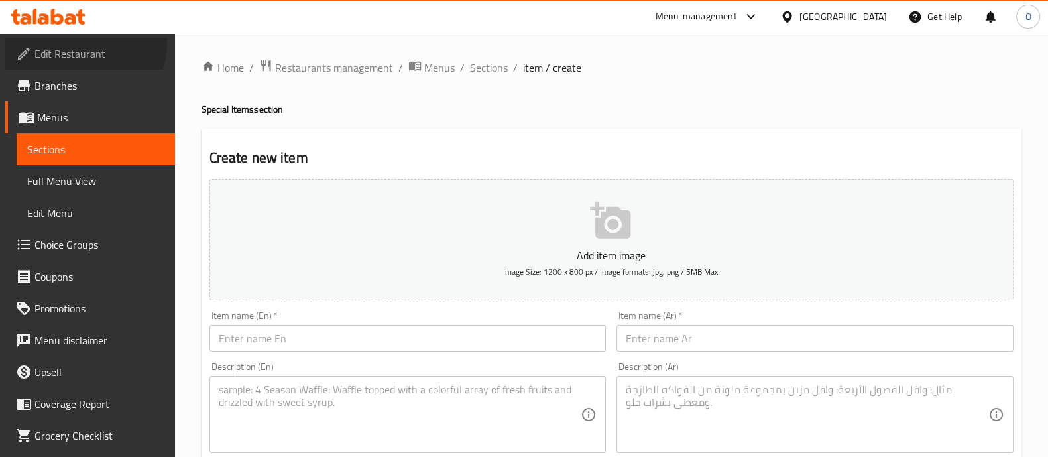
click at [70, 42] on link "Edit Restaurant" at bounding box center [90, 54] width 170 height 32
